Goal: Find specific page/section

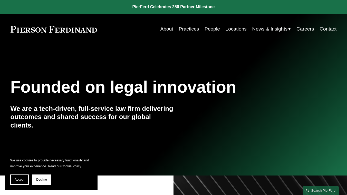
click at [209, 30] on link "People" at bounding box center [212, 29] width 15 height 10
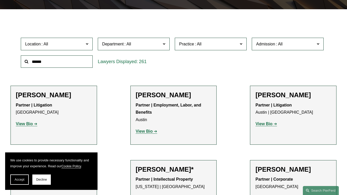
scroll to position [128, 0]
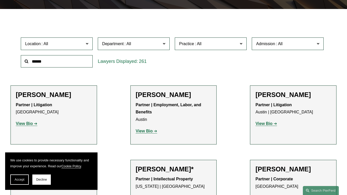
click at [196, 46] on span at bounding box center [198, 44] width 8 height 4
click at [0, 0] on link "Tax/ERISA" at bounding box center [0, 0] width 0 height 0
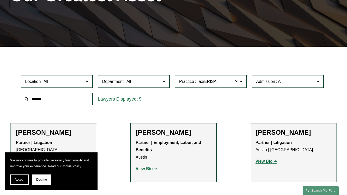
scroll to position [85, 0]
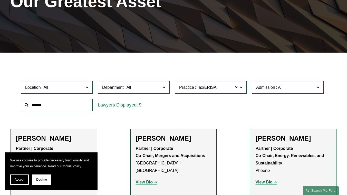
click at [43, 178] on span "Decline" at bounding box center [41, 180] width 11 height 4
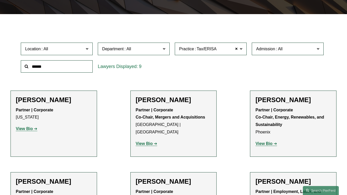
scroll to position [123, 0]
